Goal: Task Accomplishment & Management: Complete application form

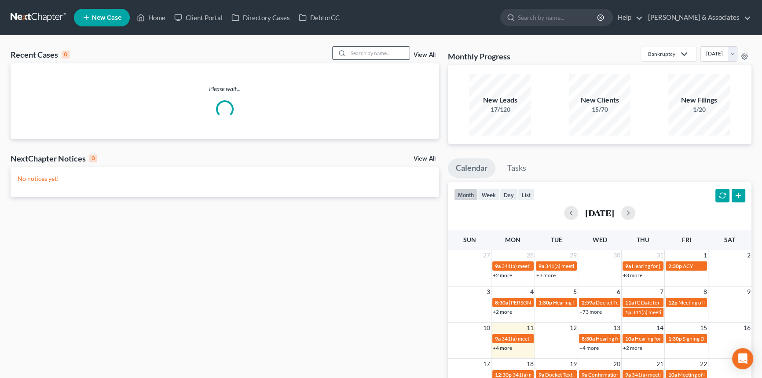
click at [381, 51] on input "search" at bounding box center [379, 53] width 62 height 13
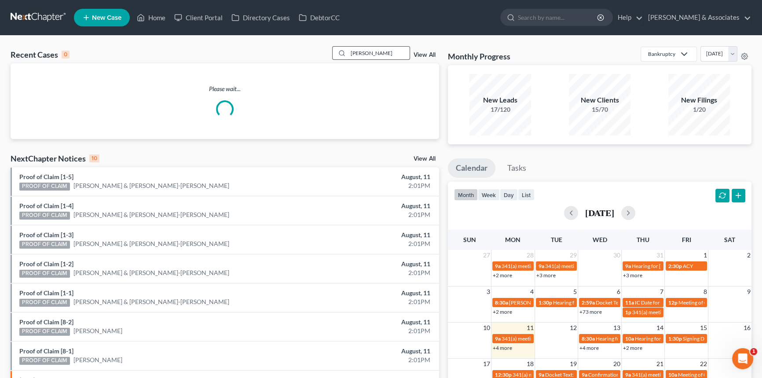
type input "[PERSON_NAME]"
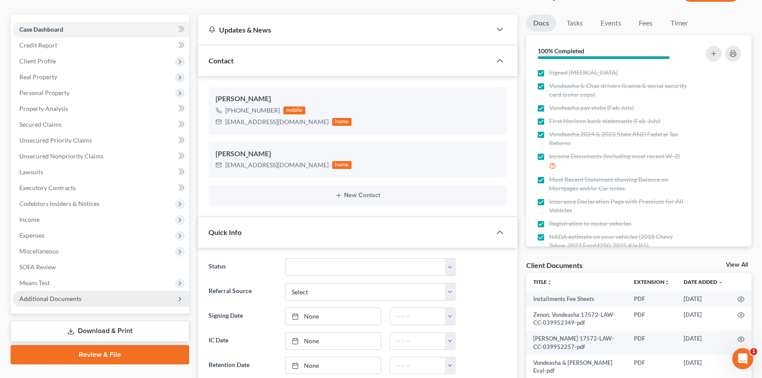
scroll to position [160, 0]
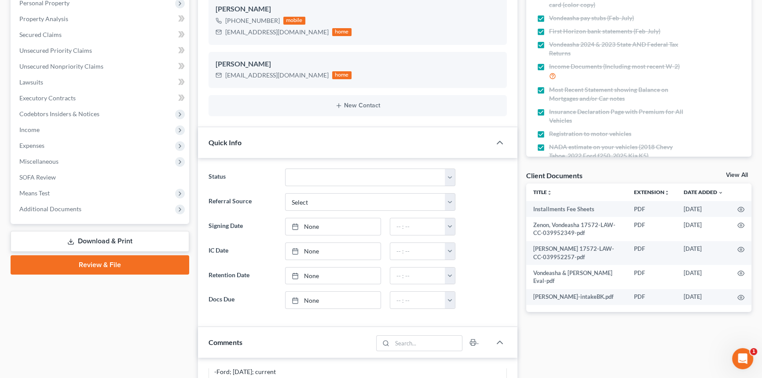
drag, startPoint x: 41, startPoint y: 150, endPoint x: 45, endPoint y: 153, distance: 4.7
click at [41, 150] on span "Expenses" at bounding box center [100, 146] width 177 height 16
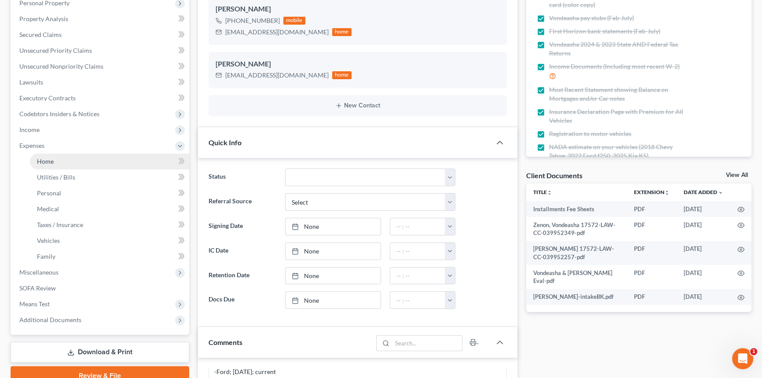
click at [52, 160] on span "Home" at bounding box center [45, 161] width 17 height 7
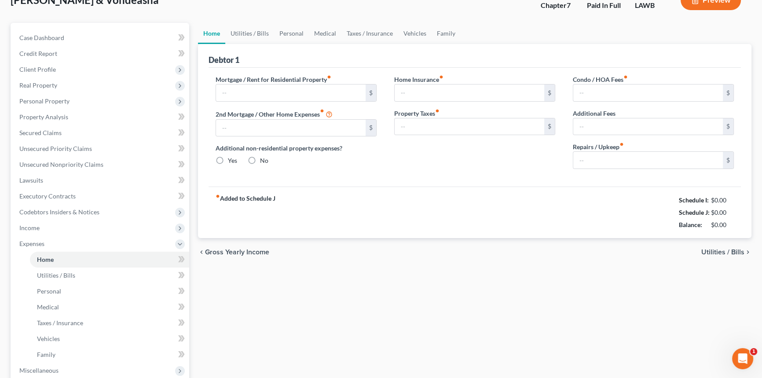
type input "2,683.63"
type input "0.00"
radio input "true"
type input "0.00"
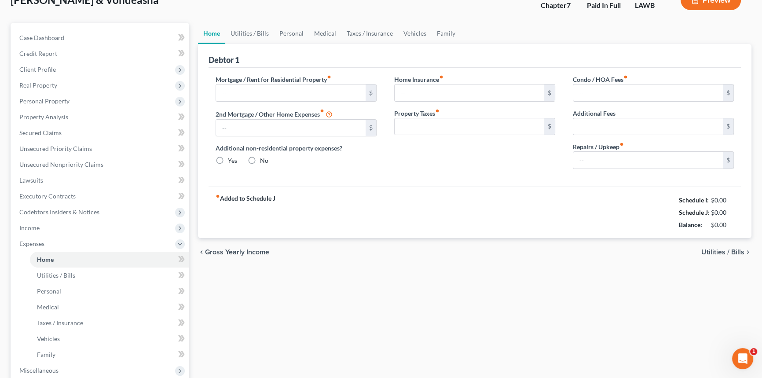
type input "37.50"
type input "0.00"
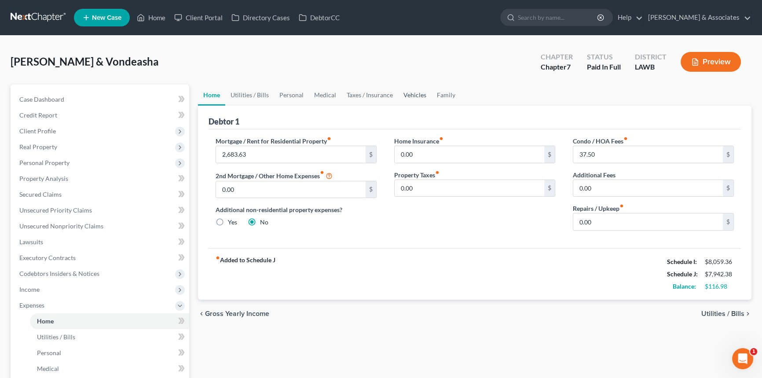
click at [398, 88] on link "Vehicles" at bounding box center [414, 94] width 33 height 21
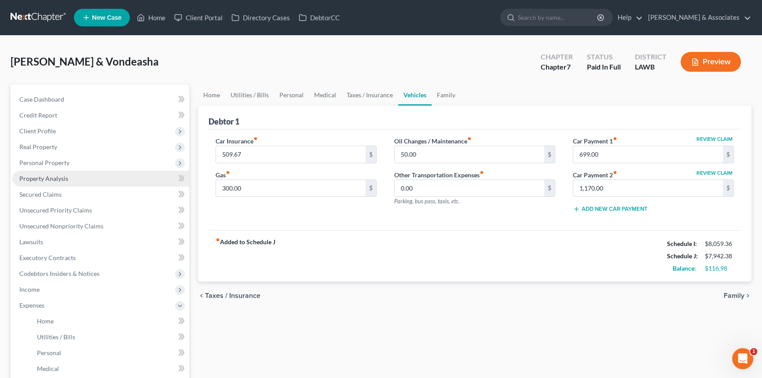
click at [84, 178] on link "Property Analysis" at bounding box center [100, 179] width 177 height 16
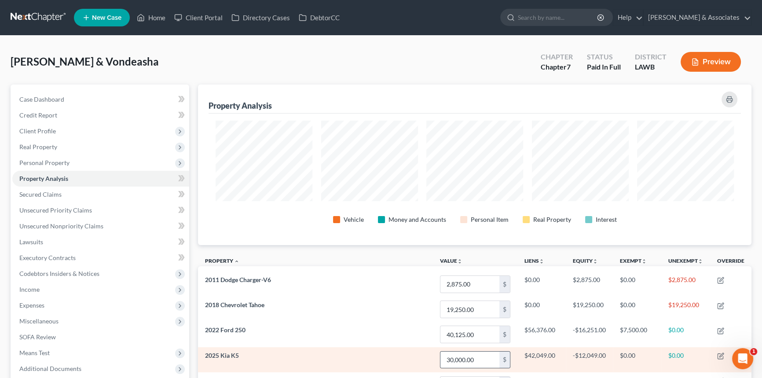
scroll to position [161, 553]
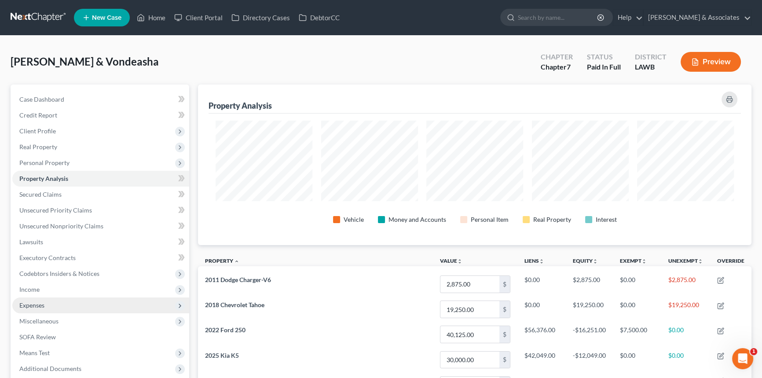
drag, startPoint x: 80, startPoint y: 299, endPoint x: 84, endPoint y: 306, distance: 7.9
click at [80, 299] on span "Expenses" at bounding box center [100, 305] width 177 height 16
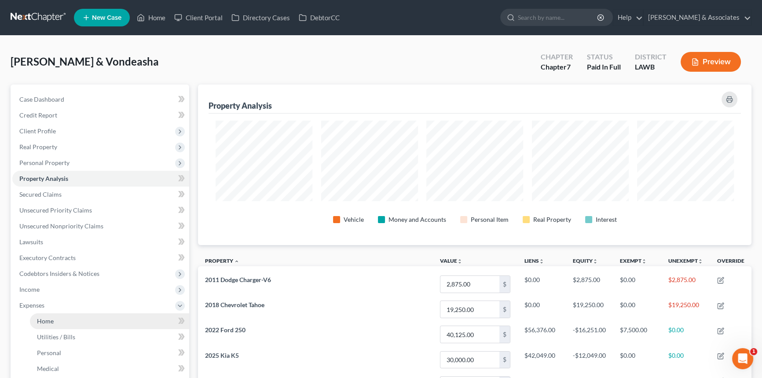
click at [84, 317] on link "Home" at bounding box center [109, 321] width 159 height 16
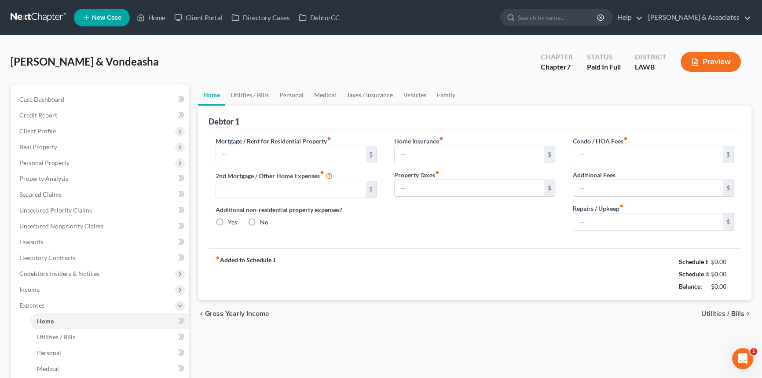
type input "2,683.63"
type input "0.00"
radio input "true"
type input "0.00"
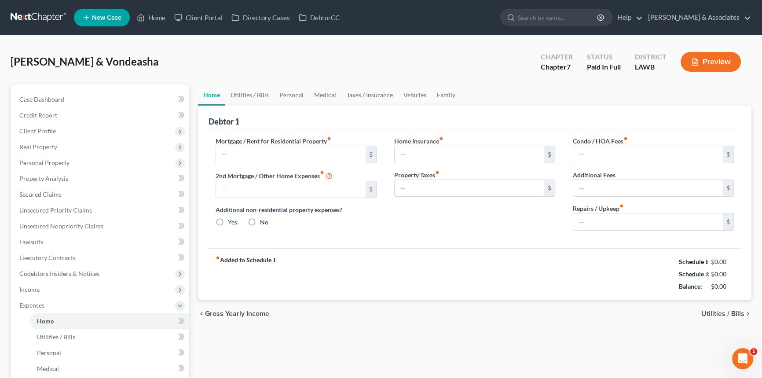
type input "37.50"
type input "0.00"
